Goal: Task Accomplishment & Management: Manage account settings

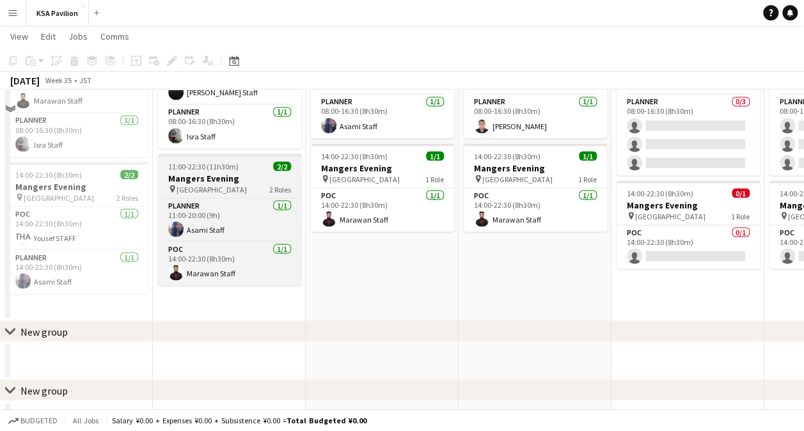
scroll to position [1159, 0]
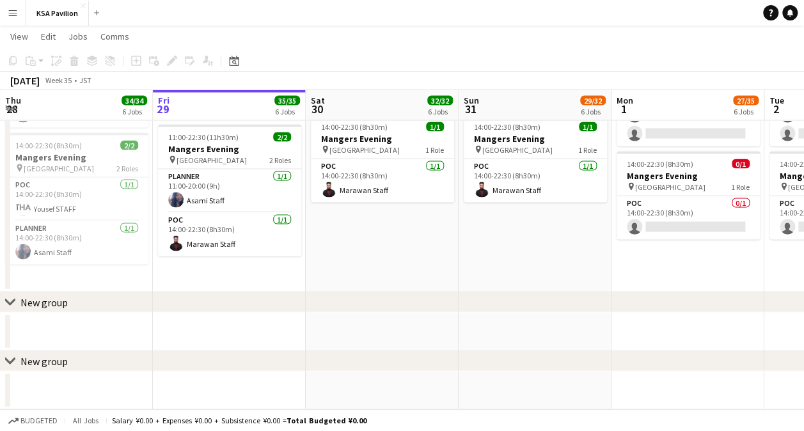
click at [395, 333] on app-date-cell at bounding box center [382, 331] width 153 height 38
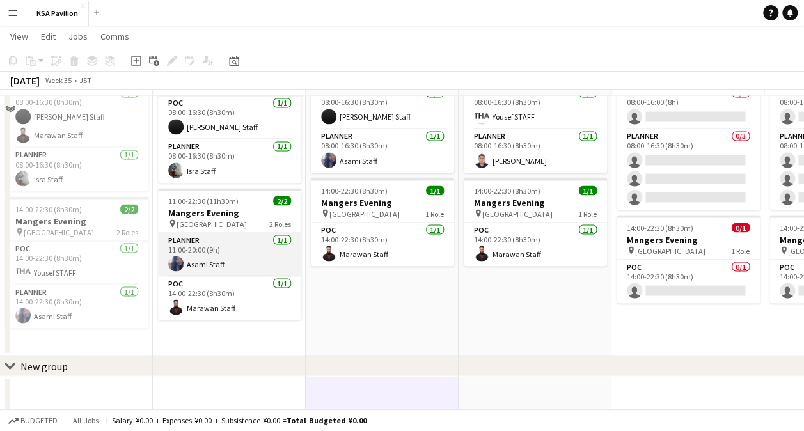
scroll to position [1031, 0]
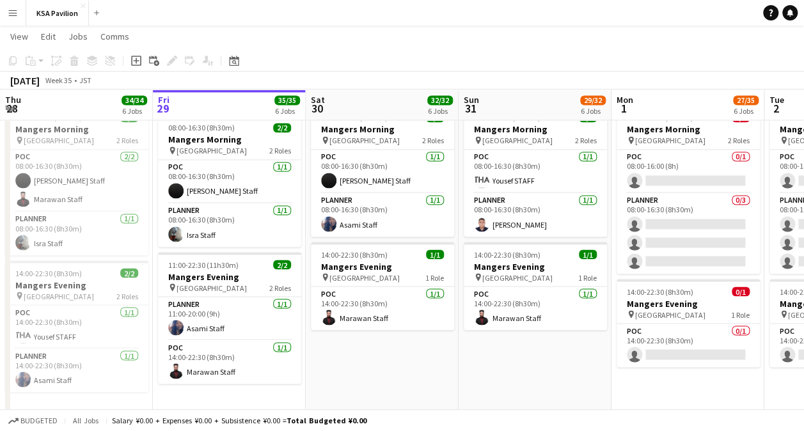
click at [484, 381] on app-date-cell "08:00-16:30 (8h30m) 2/2 Mangers Morning pin Osaka 2 Roles POC [DATE] 08:00-16:3…" at bounding box center [535, 260] width 153 height 320
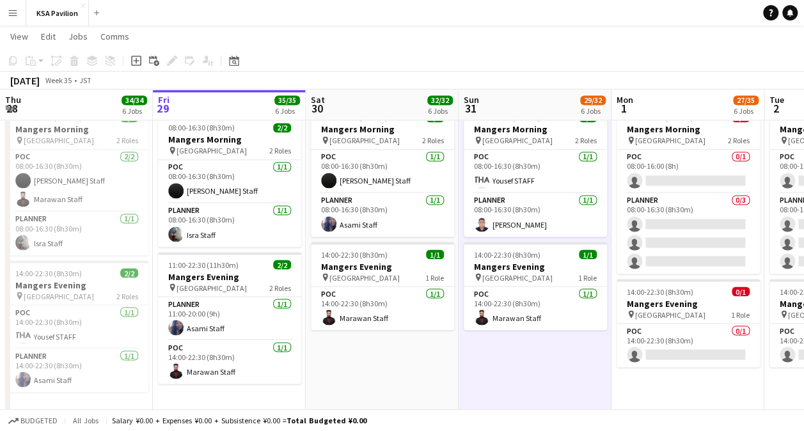
scroll to position [0, 304]
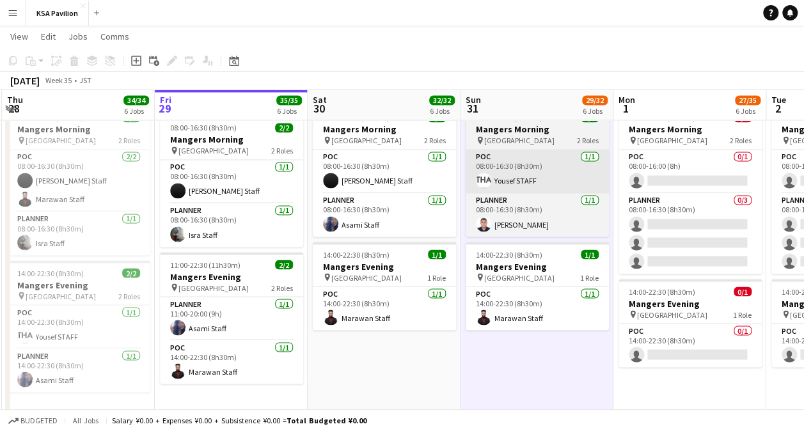
drag, startPoint x: 674, startPoint y: 47, endPoint x: 554, endPoint y: 192, distance: 188.1
click at [673, 48] on app-page-menu "View Day view expanded Day view collapsed Month view Date picker Jump to [DATE]…" at bounding box center [402, 38] width 804 height 24
